Goal: Book appointment/travel/reservation

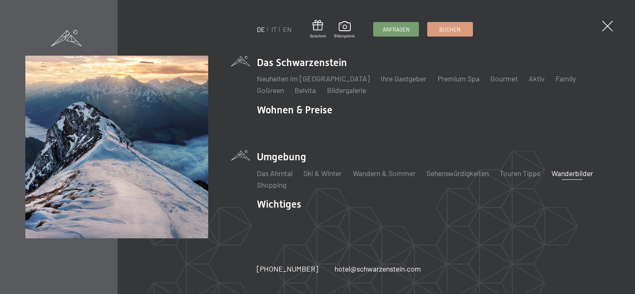
click at [564, 173] on link "Wanderbilder" at bounding box center [573, 173] width 42 height 9
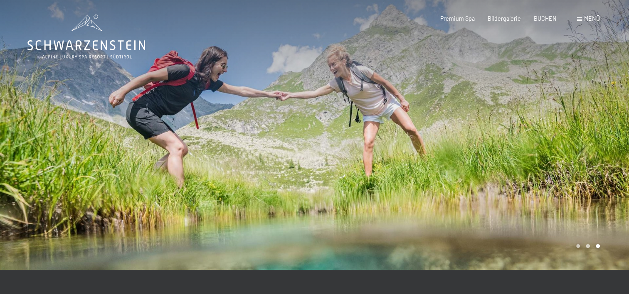
click at [591, 17] on span "Menü" at bounding box center [592, 18] width 16 height 7
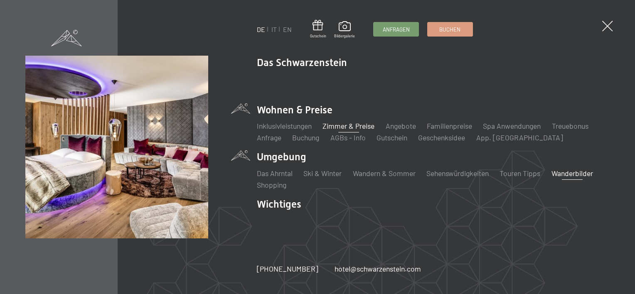
click at [345, 125] on link "Zimmer & Preise" at bounding box center [349, 125] width 52 height 9
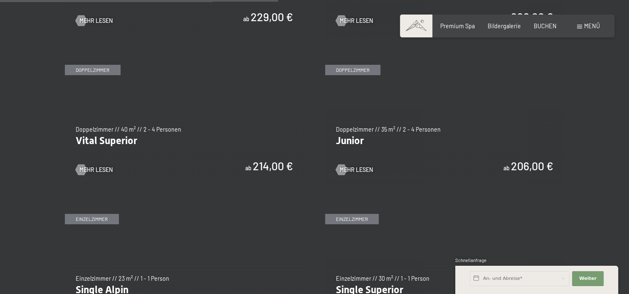
scroll to position [1039, 0]
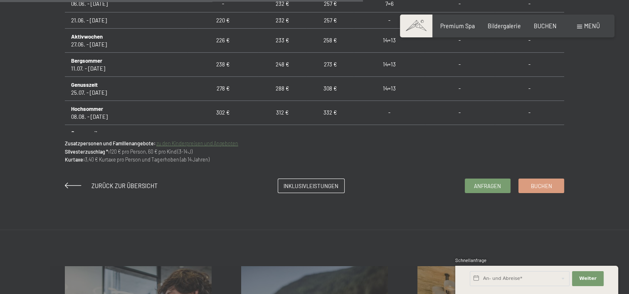
scroll to position [457, 0]
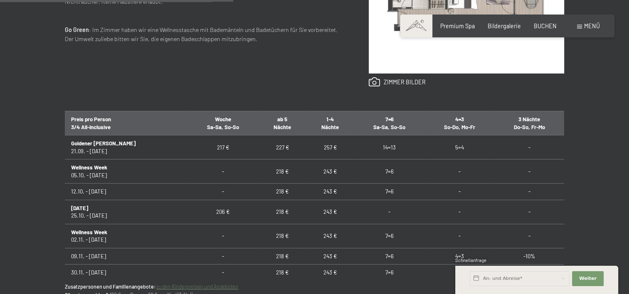
scroll to position [374, 0]
